Goal: Task Accomplishment & Management: Manage account settings

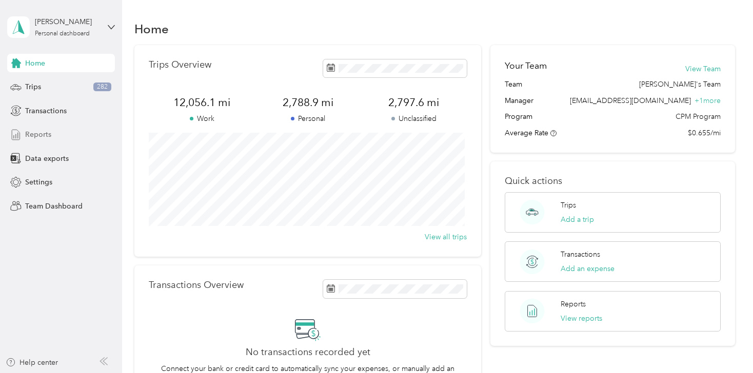
click at [38, 136] on span "Reports" at bounding box center [38, 134] width 26 height 11
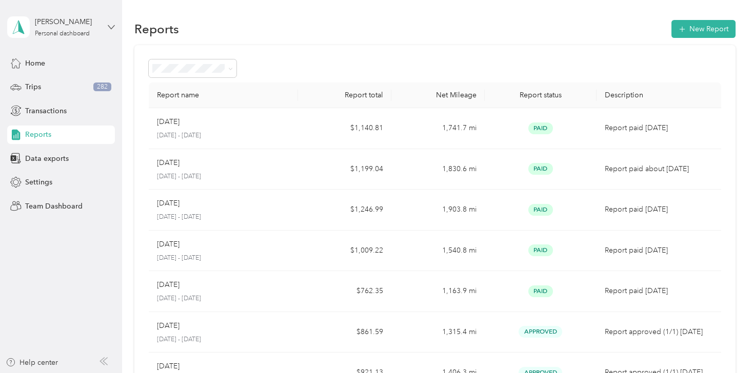
click at [113, 25] on icon at bounding box center [111, 27] width 7 height 7
click at [43, 84] on div "Team dashboard" at bounding box center [43, 78] width 55 height 11
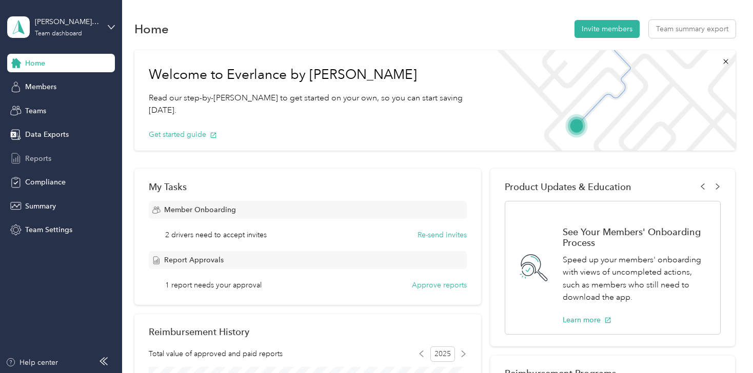
click at [35, 156] on span "Reports" at bounding box center [38, 158] width 26 height 11
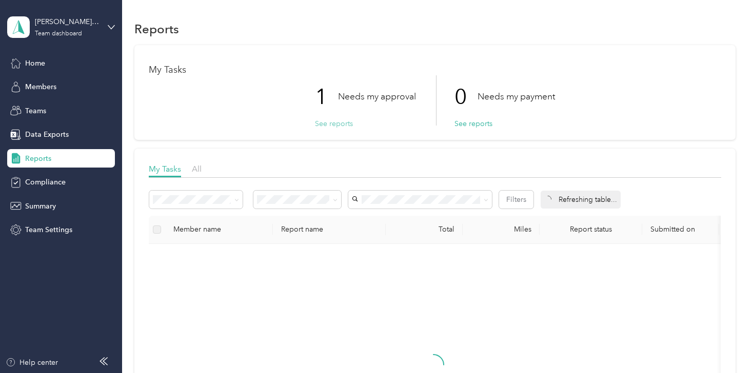
click at [322, 120] on button "See reports" at bounding box center [334, 123] width 38 height 11
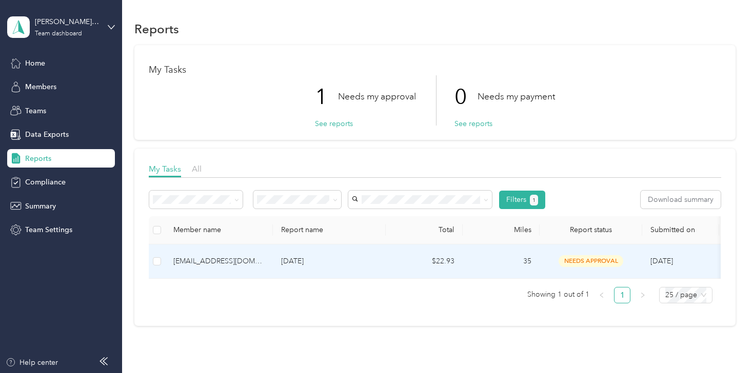
click at [575, 263] on span "needs approval" at bounding box center [590, 261] width 65 height 12
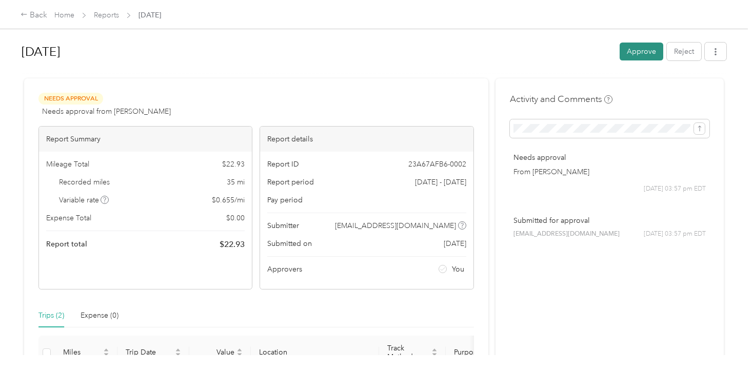
click at [634, 53] on button "Approve" at bounding box center [641, 52] width 44 height 18
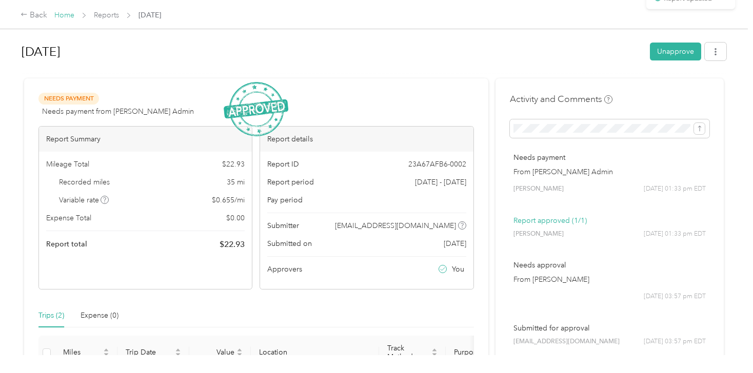
click at [62, 11] on link "Home" at bounding box center [64, 15] width 20 height 9
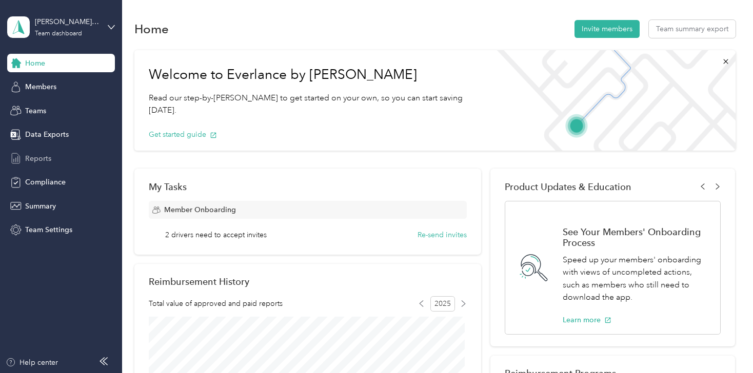
click at [35, 158] on span "Reports" at bounding box center [38, 158] width 26 height 11
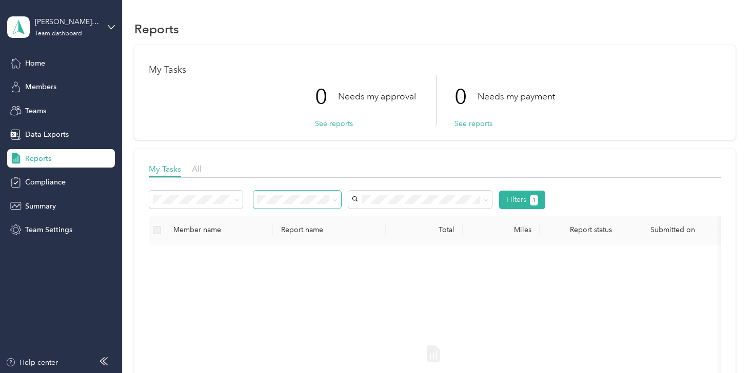
click at [323, 192] on span at bounding box center [297, 200] width 88 height 18
click at [271, 281] on span "Approved by me" at bounding box center [289, 282] width 56 height 9
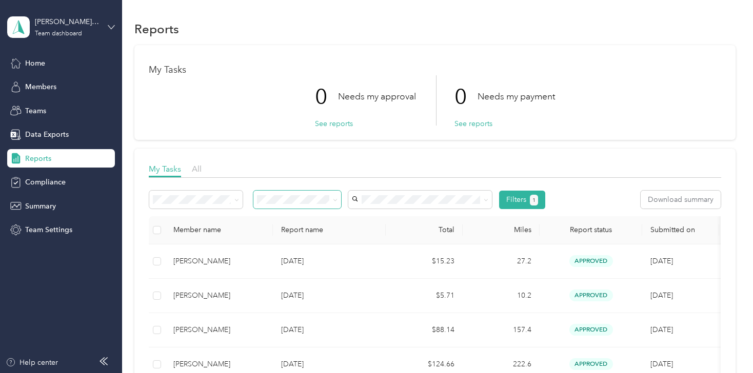
click at [110, 27] on icon at bounding box center [111, 27] width 7 height 7
click at [54, 104] on div "Personal dashboard" at bounding box center [48, 104] width 65 height 11
